Goal: Find specific page/section

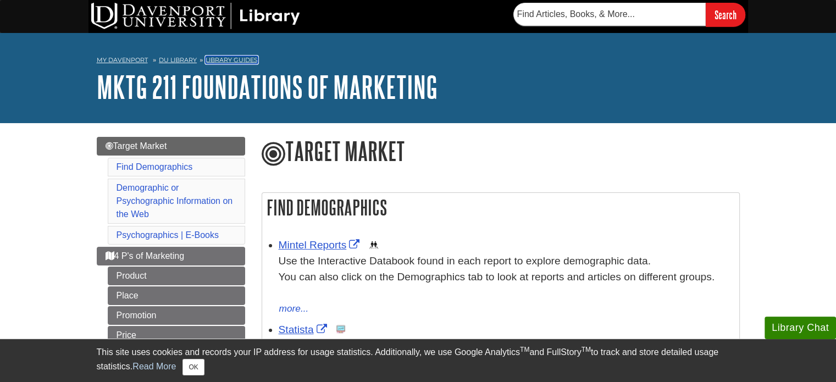
click at [230, 59] on link "Library Guides" at bounding box center [231, 60] width 52 height 8
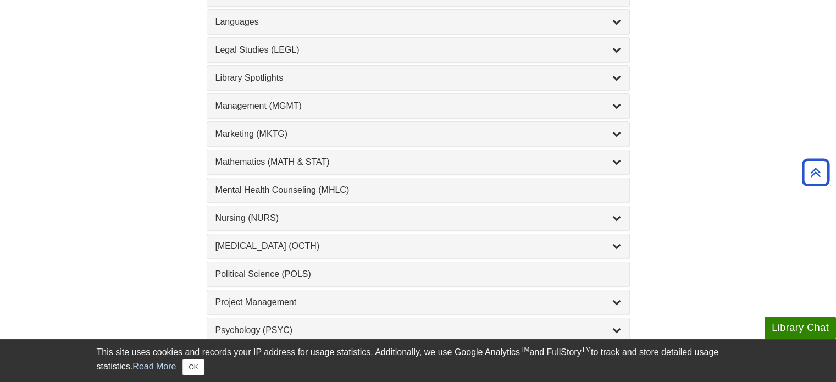
scroll to position [900, 0]
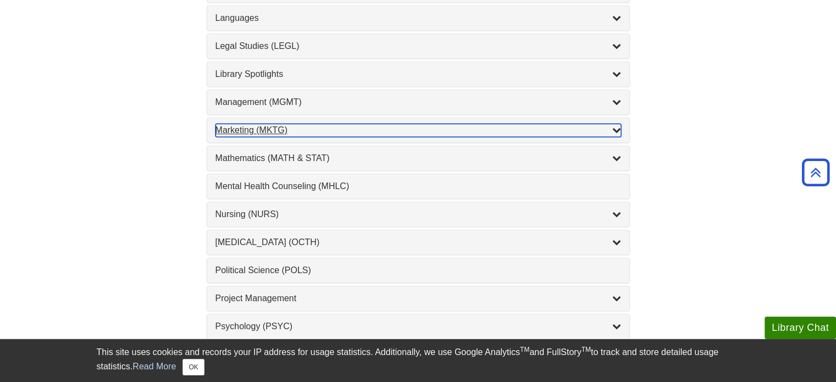
click at [616, 125] on icon "List of Subjects" at bounding box center [616, 129] width 9 height 9
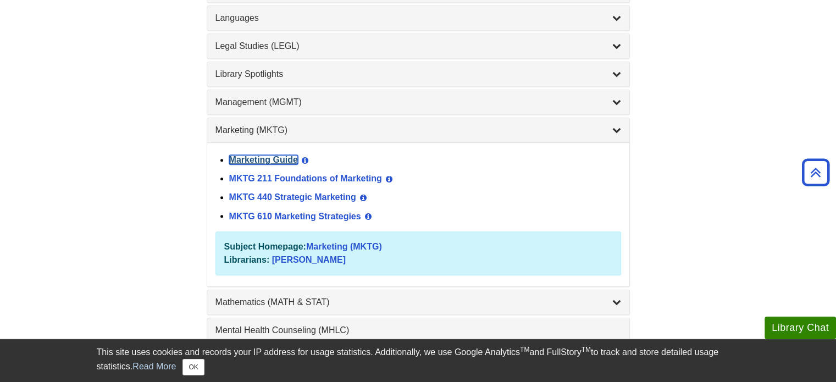
click at [277, 156] on link "Marketing Guide" at bounding box center [263, 159] width 69 height 9
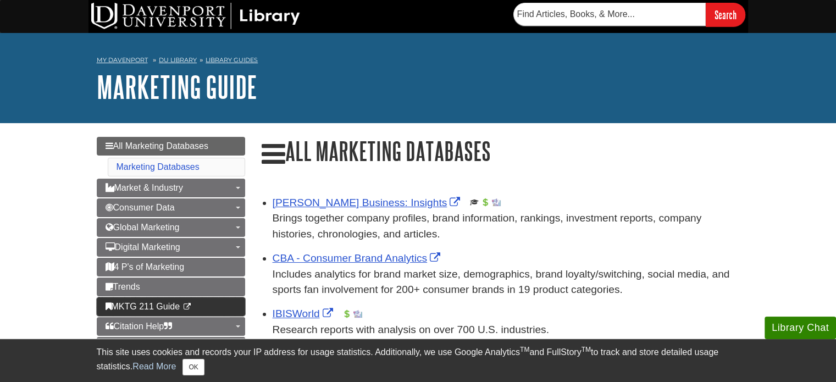
click at [170, 303] on span "MKTG 211 Guide" at bounding box center [142, 306] width 75 height 9
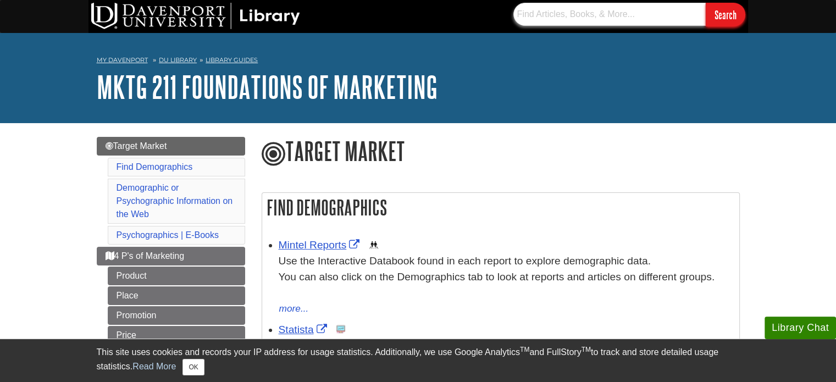
click at [593, 15] on input "text" at bounding box center [609, 14] width 192 height 23
type input "ml02.2-2.3"
click at [705, 3] on input "Search" at bounding box center [725, 15] width 40 height 24
